Goal: Find specific page/section: Find specific page/section

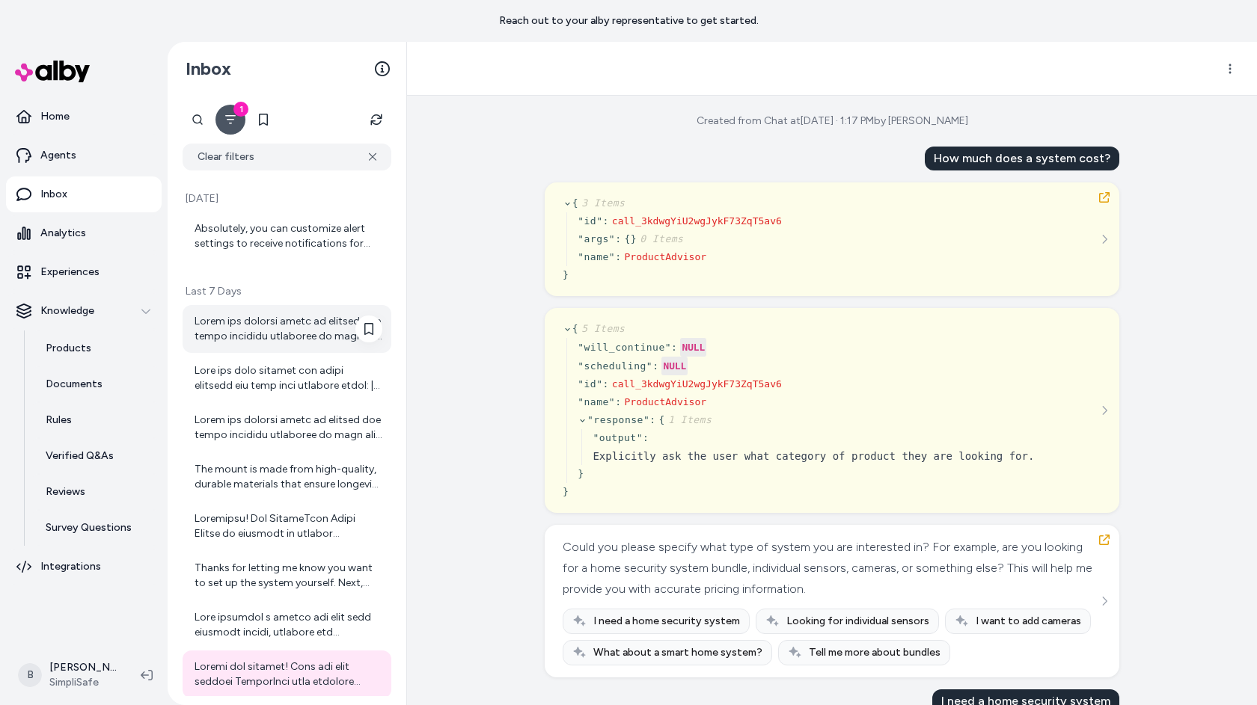
scroll to position [7332, 0]
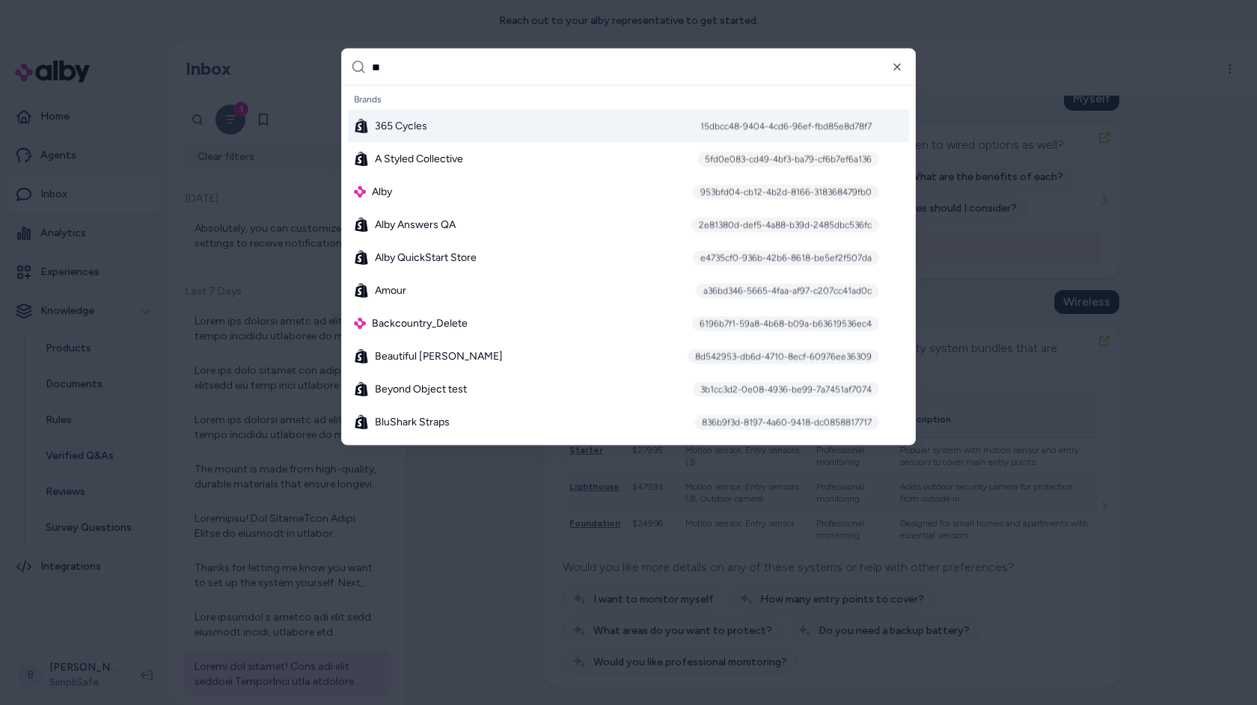
type input "***"
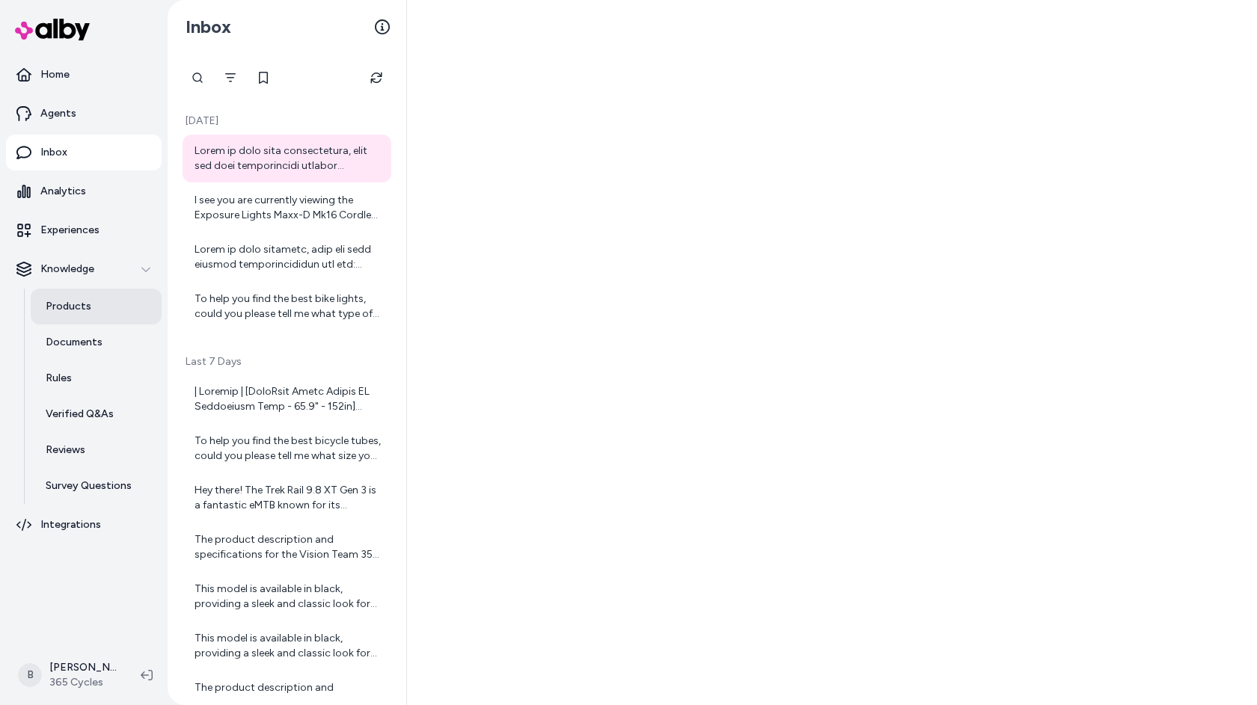
click at [96, 306] on link "Products" at bounding box center [96, 307] width 131 height 36
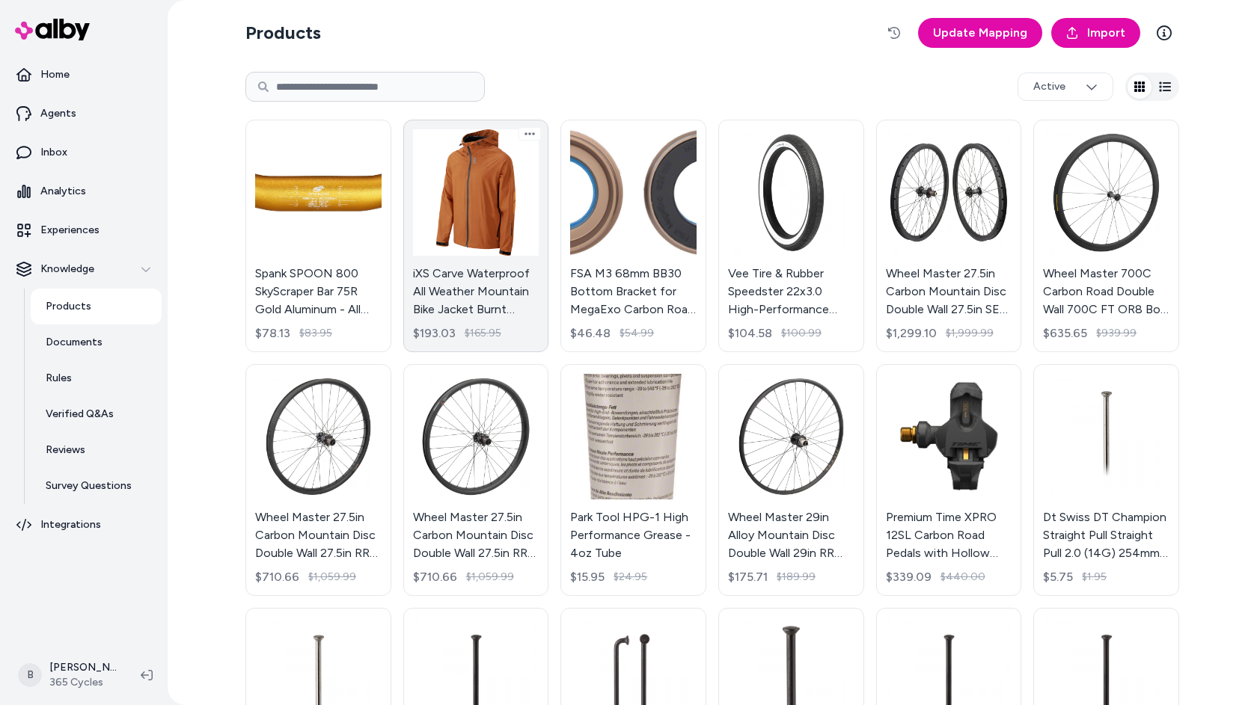
click at [494, 283] on link "iXS Carve Waterproof All Weather Mountain Bike Jacket Burnt Orange Large - Defa…" at bounding box center [476, 236] width 146 height 233
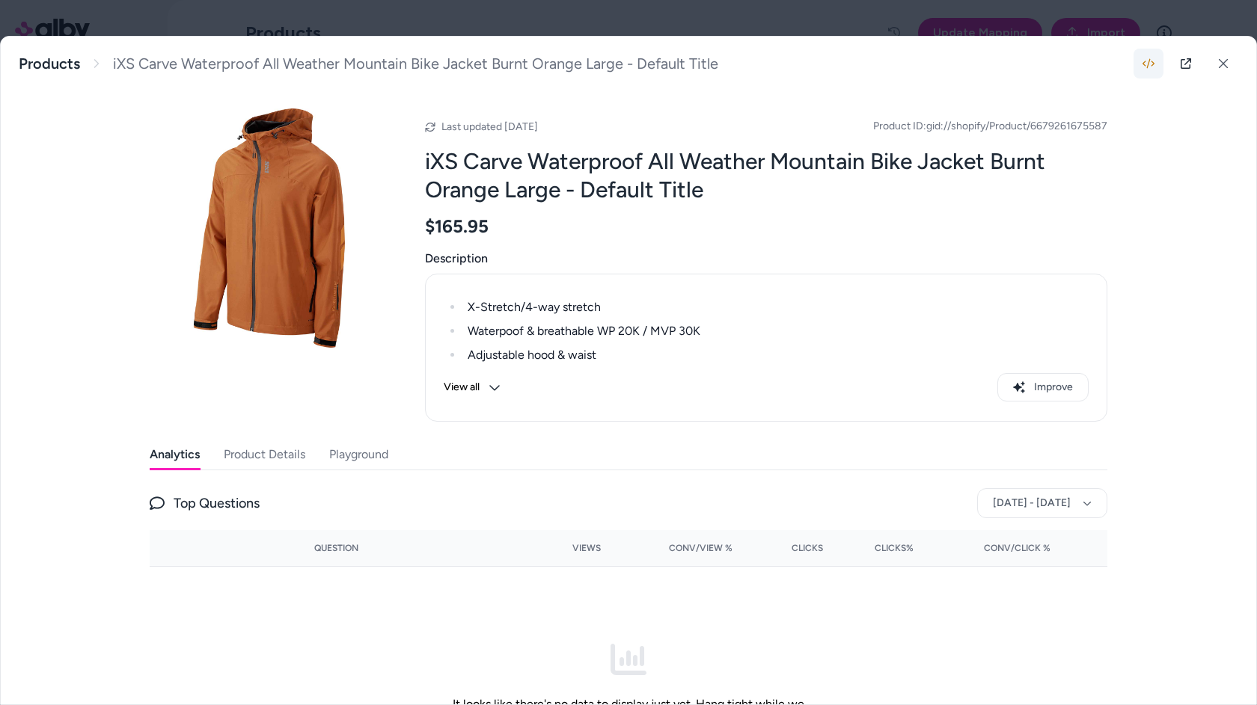
click at [1153, 66] on icon "button" at bounding box center [1148, 64] width 12 height 12
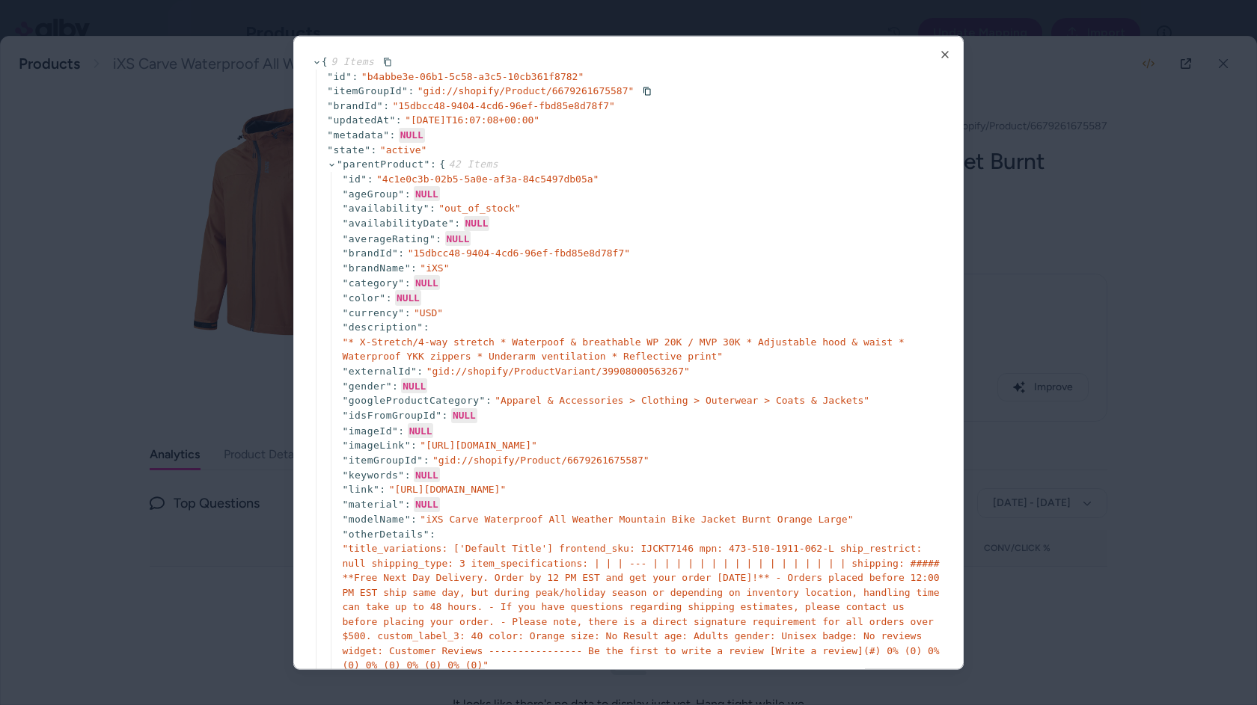
click at [600, 86] on span "" gid://shopify/Product/6679261675587 "" at bounding box center [525, 90] width 217 height 11
copy span "6679261675587"
click at [1013, 412] on div at bounding box center [628, 352] width 1257 height 705
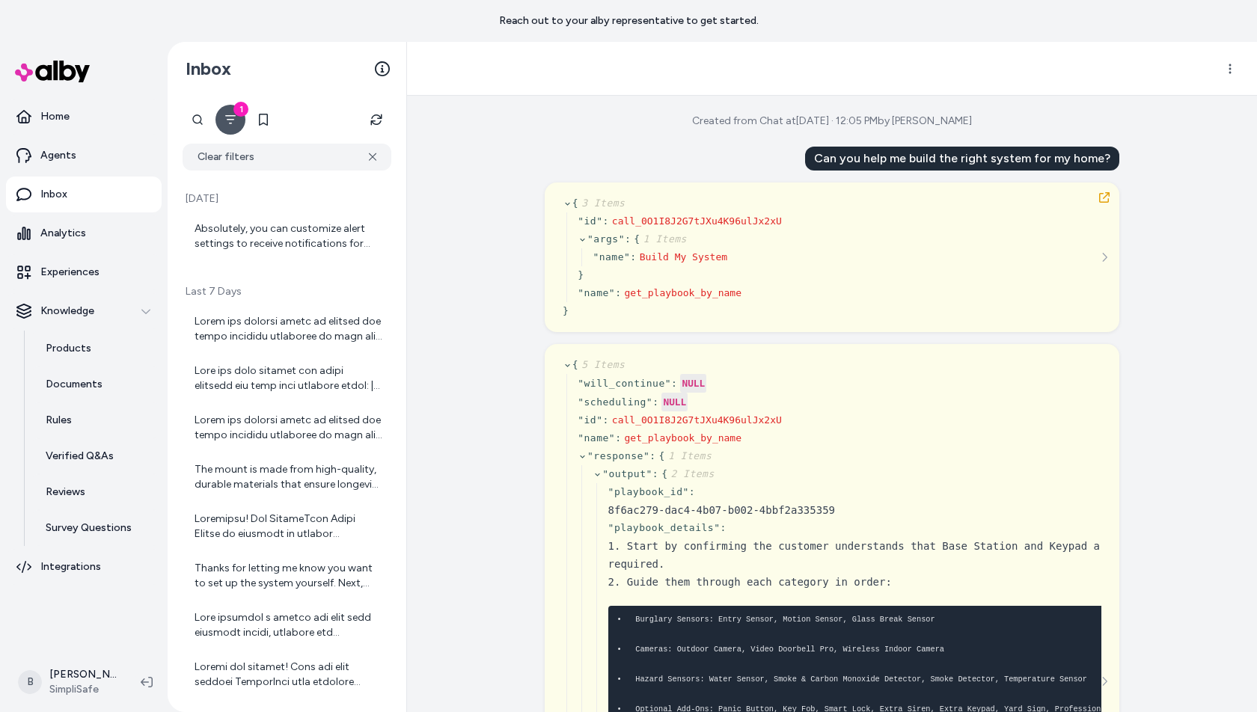
scroll to position [776, 0]
